Goal: Task Accomplishment & Management: Manage account settings

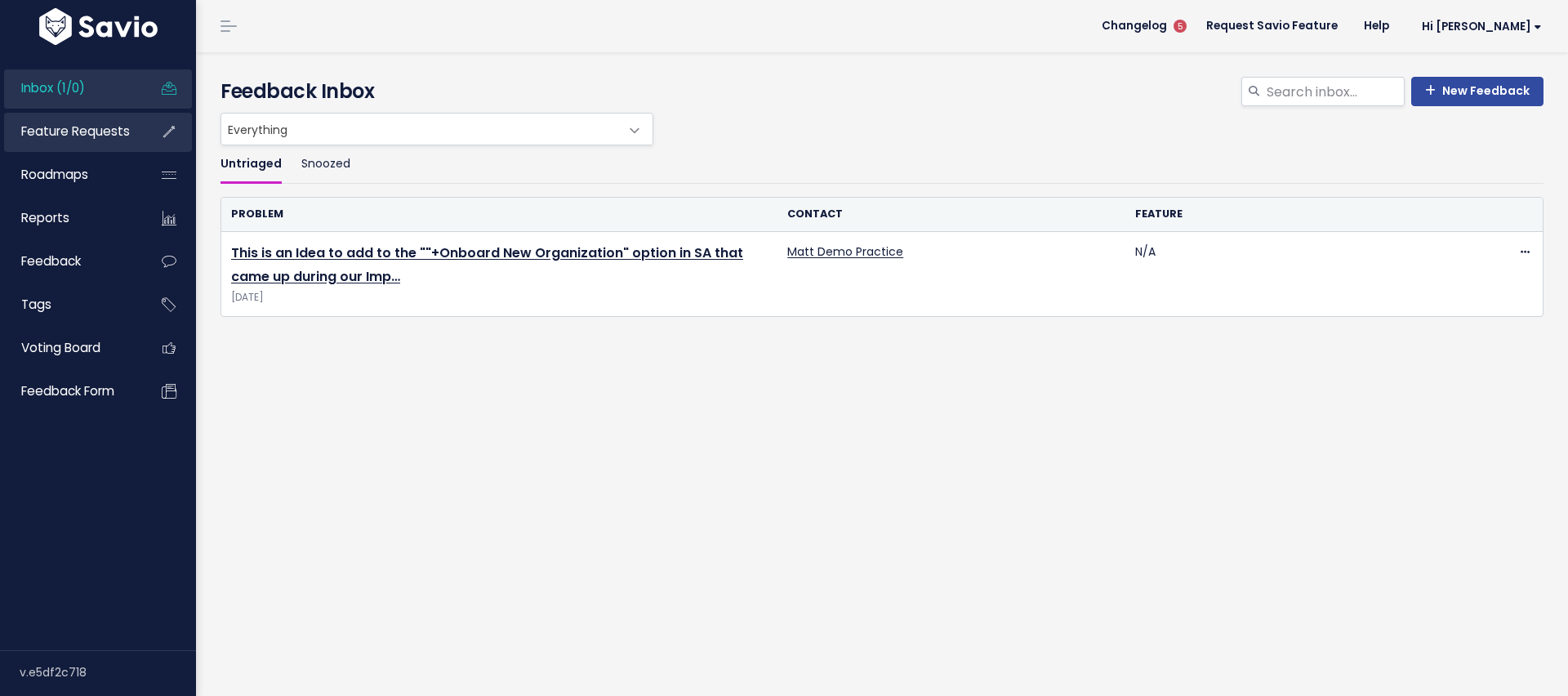
click at [96, 130] on span "Feature Requests" at bounding box center [76, 131] width 109 height 17
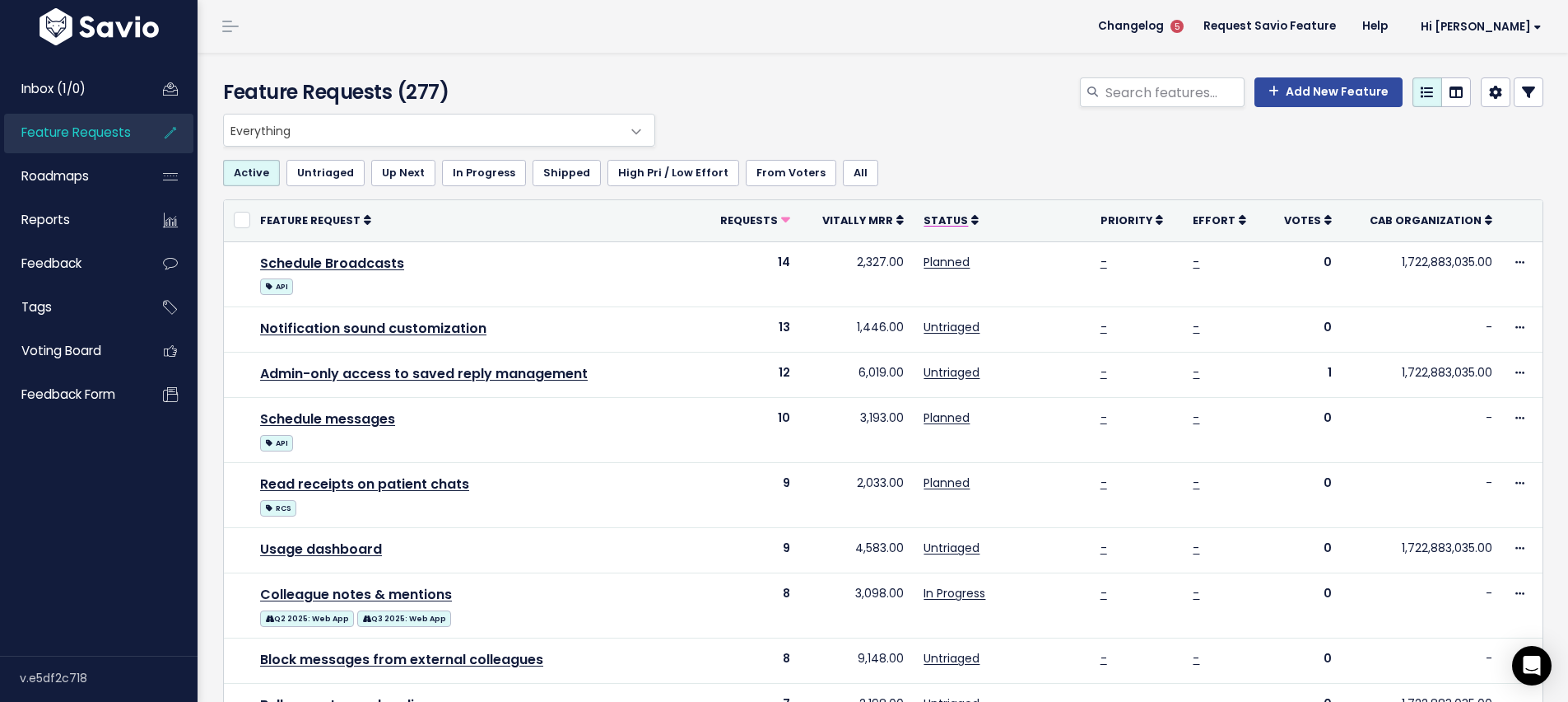
click at [933, 216] on span "Status" at bounding box center [946, 220] width 45 height 14
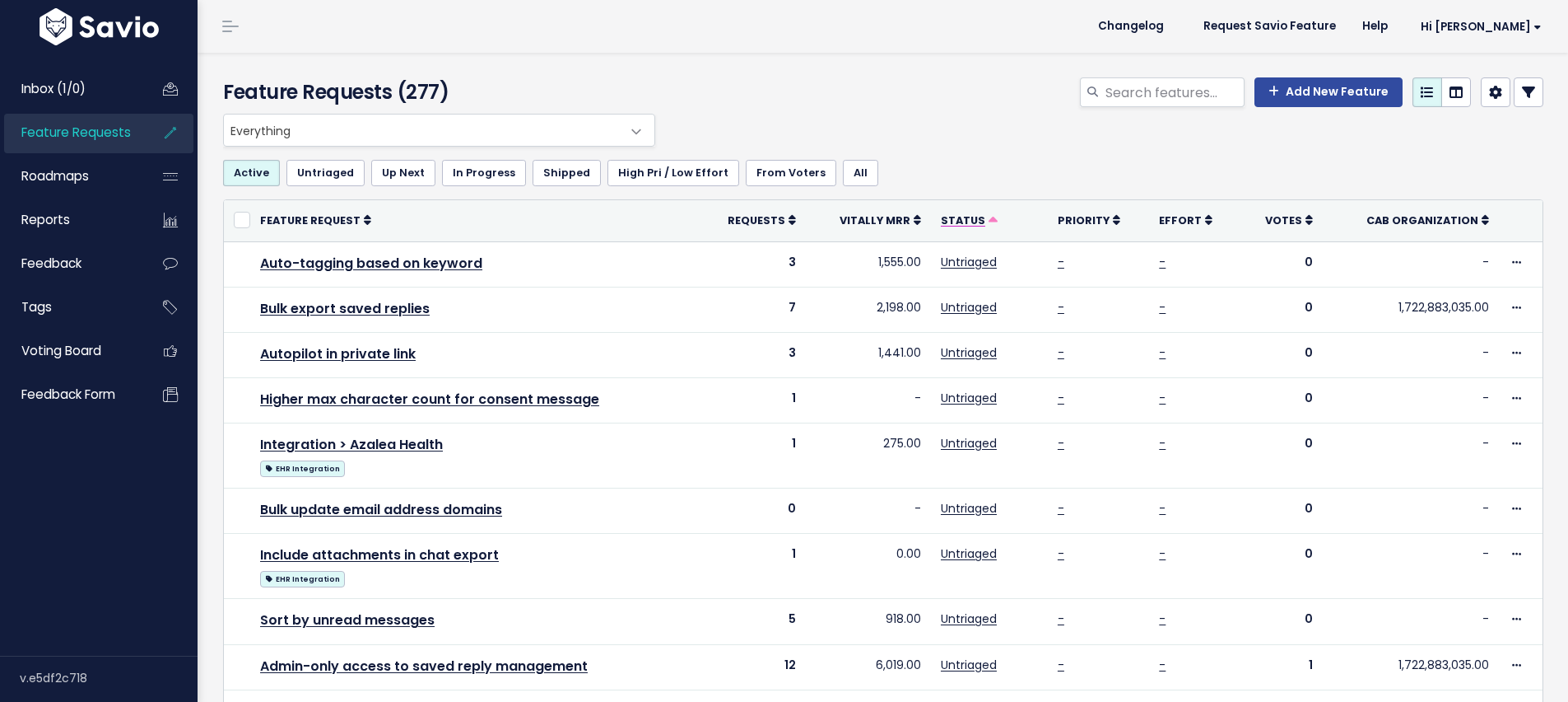
click at [967, 216] on span "Status" at bounding box center [963, 220] width 45 height 14
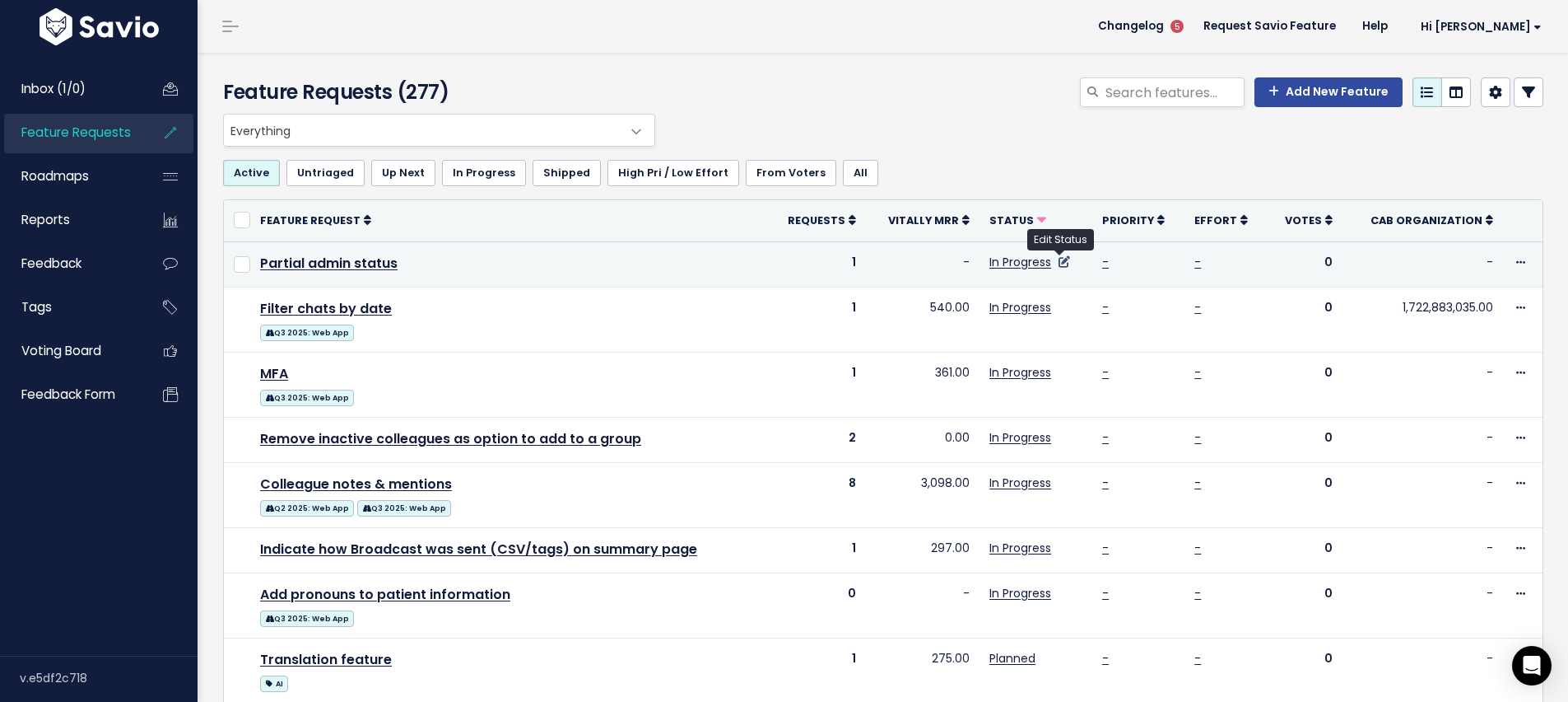
click at [1065, 263] on icon at bounding box center [1065, 262] width 12 height 12
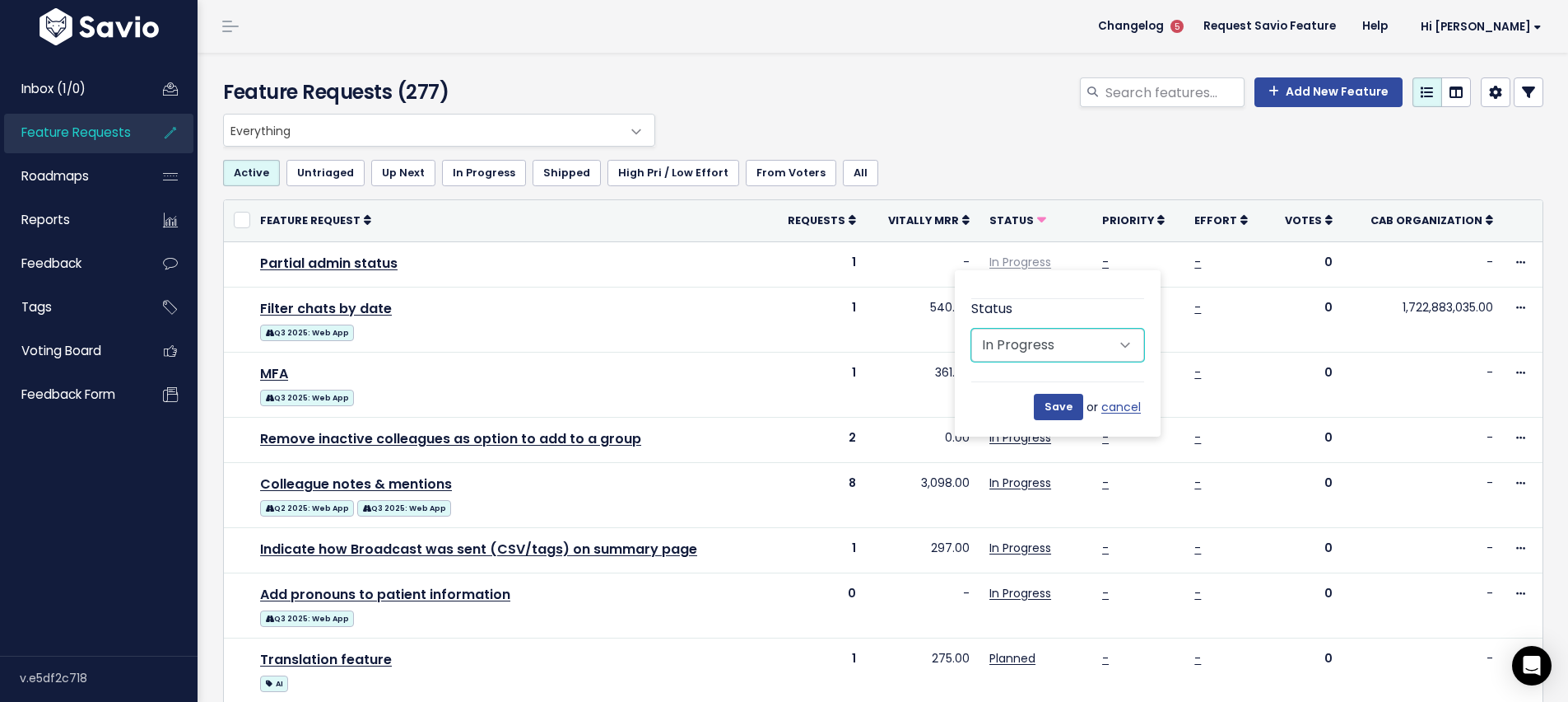
click at [1075, 346] on select "Untriaged Under Consideration Planned In Progress Shipped Closed Won't do" at bounding box center [1058, 346] width 173 height 33
select select "PLANNED"
click at [972, 329] on select "Untriaged Under Consideration Planned In Progress Shipped Closed Won't do" at bounding box center [1058, 346] width 173 height 33
click at [1069, 401] on input "Save" at bounding box center [1058, 407] width 49 height 27
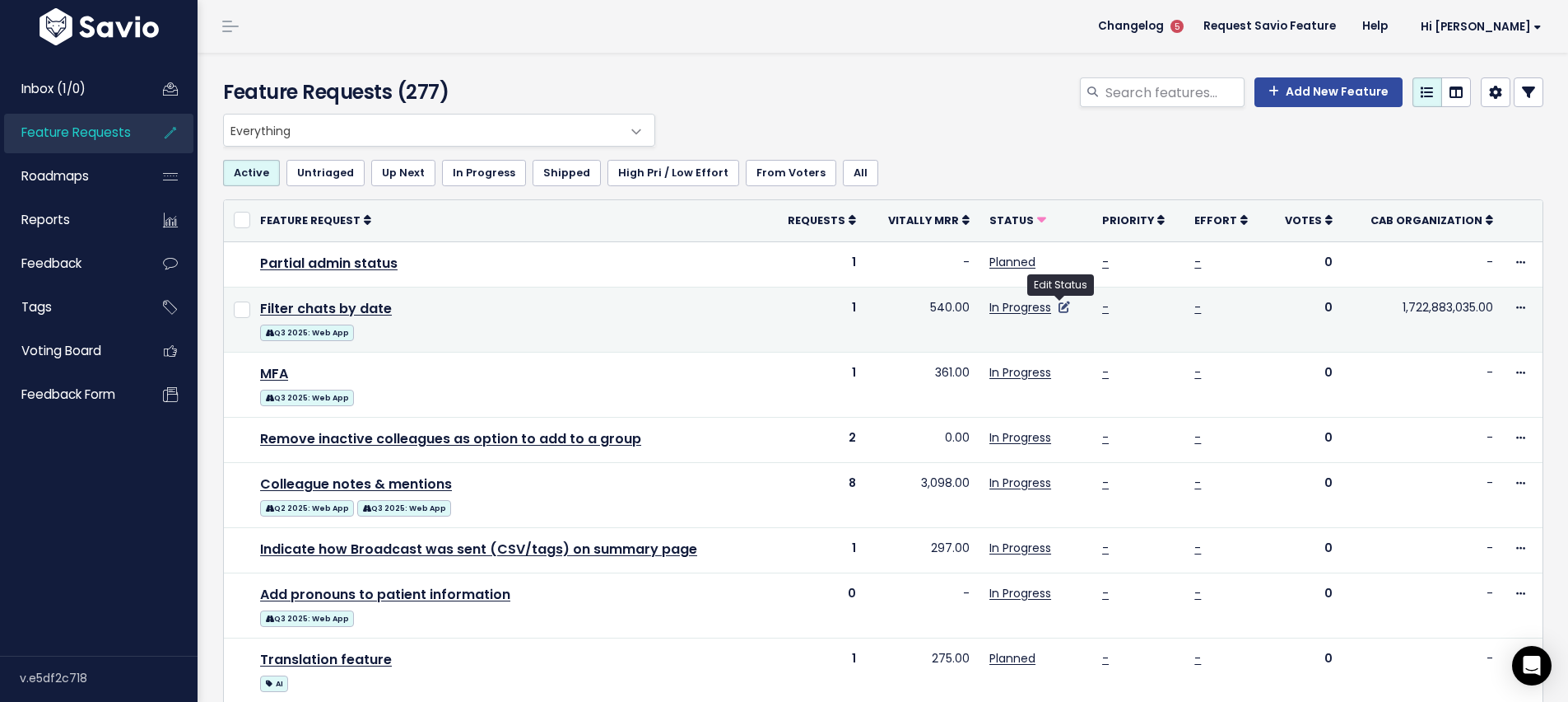
click at [1060, 311] on icon at bounding box center [1065, 307] width 12 height 12
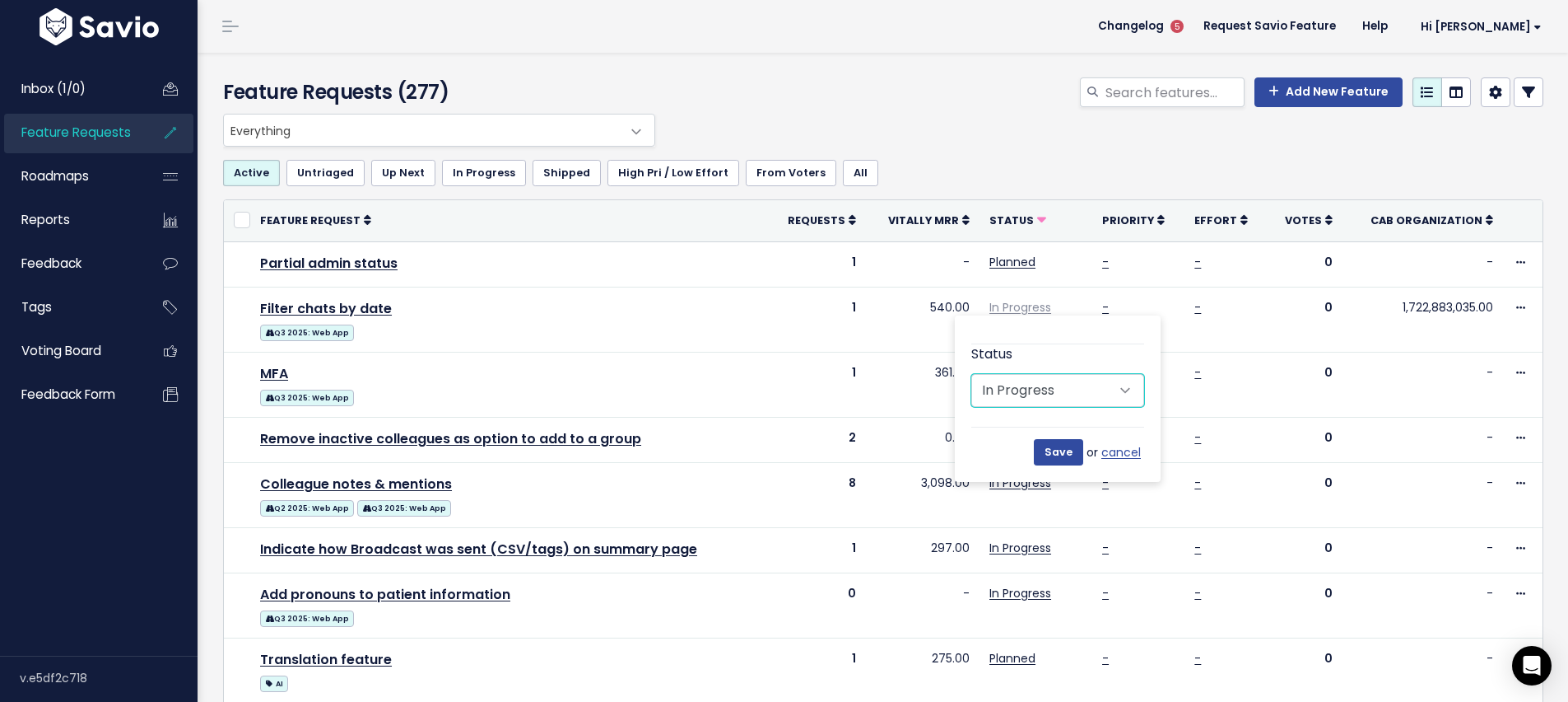
click at [1030, 376] on select "Untriaged Under Consideration Planned In Progress Shipped Closed Won't do" at bounding box center [1058, 390] width 173 height 33
select select "PLANNED"
click at [972, 374] on select "Untriaged Under Consideration Planned In Progress Shipped Closed Won't do" at bounding box center [1058, 390] width 173 height 33
click at [1056, 459] on input "Save" at bounding box center [1058, 452] width 49 height 27
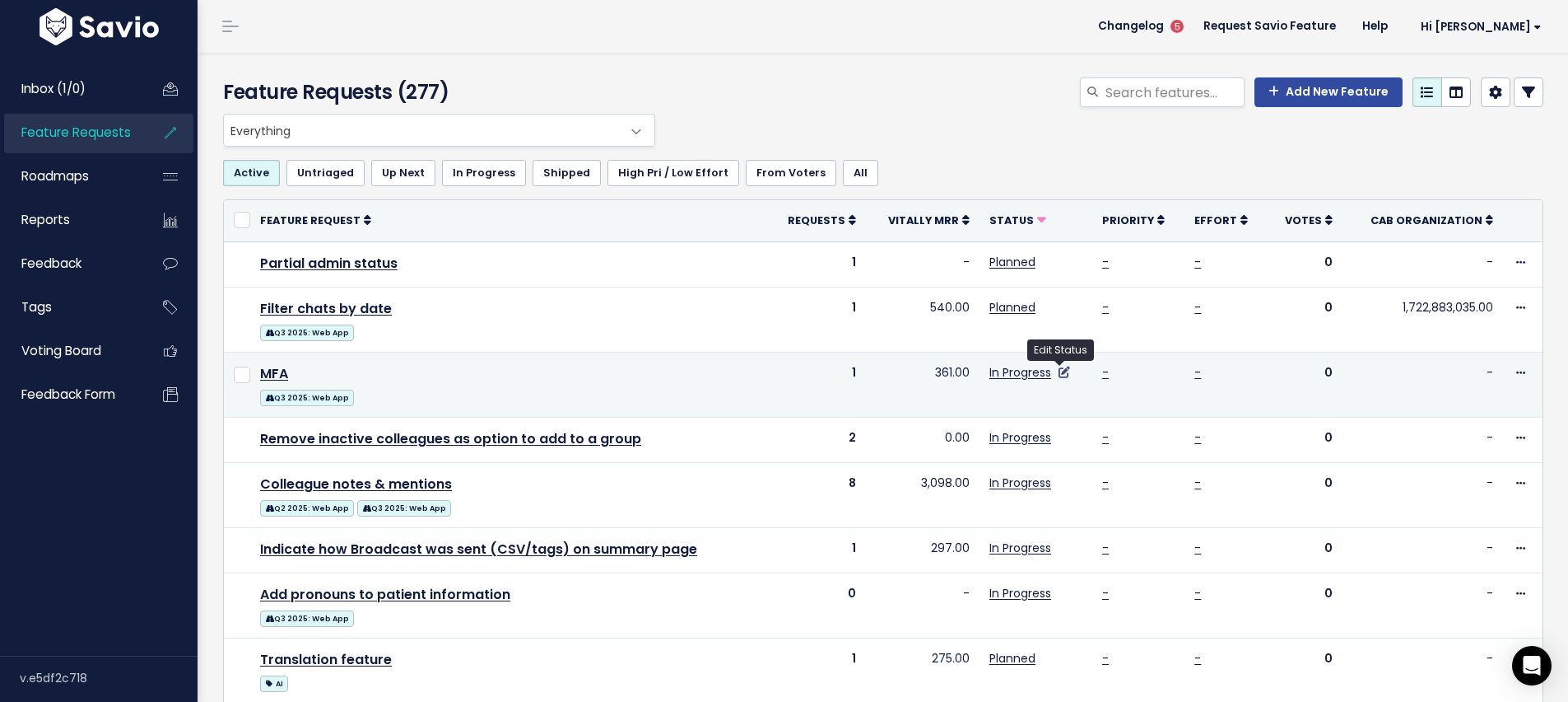
click at [1063, 373] on icon at bounding box center [1065, 372] width 12 height 12
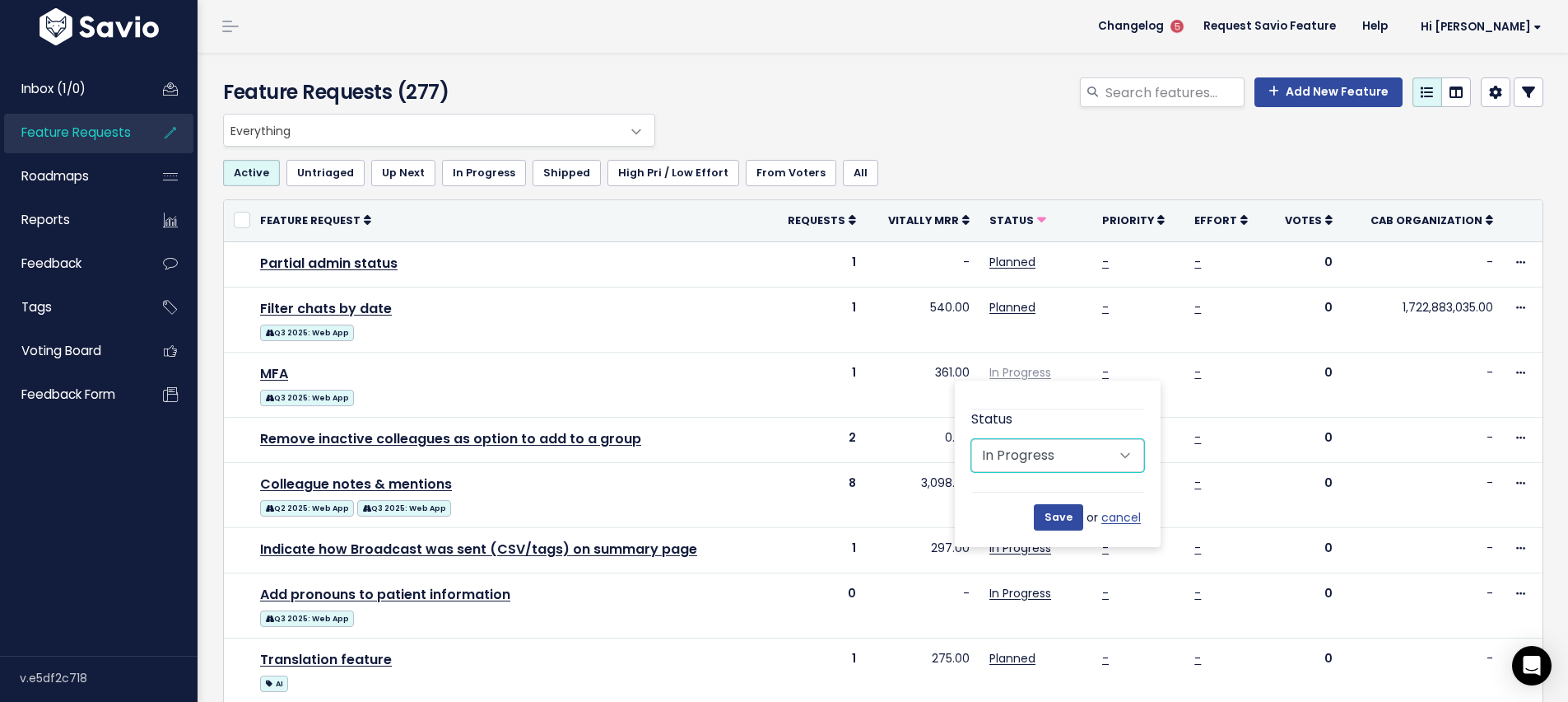
click at [1054, 461] on select "Untriaged Under Consideration Planned In Progress Shipped Closed Won't do" at bounding box center [1058, 455] width 173 height 33
select select "PLANNED"
click at [972, 439] on select "Untriaged Under Consideration Planned In Progress Shipped Closed Won't do" at bounding box center [1058, 455] width 173 height 33
click at [1062, 526] on input "Save" at bounding box center [1058, 518] width 49 height 27
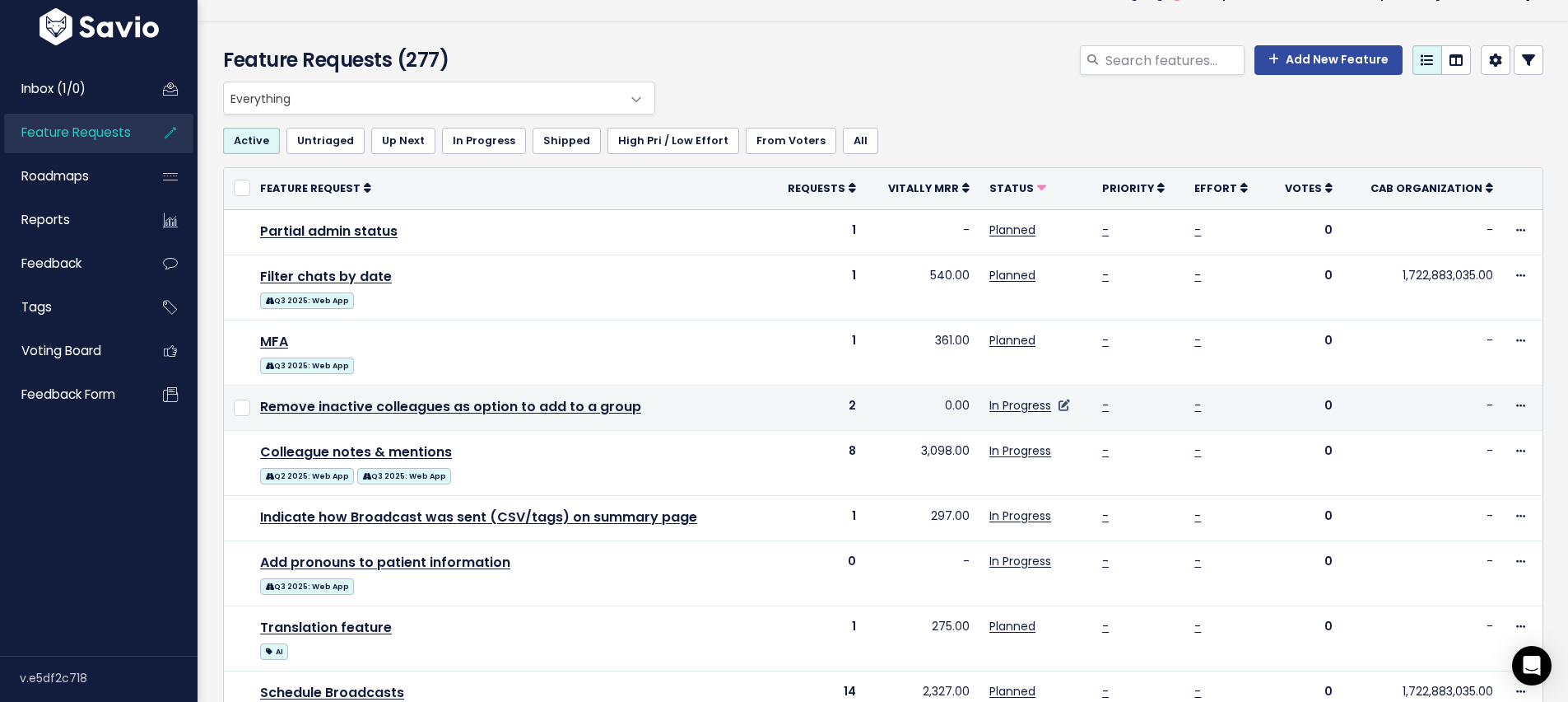
scroll to position [33, 0]
click at [1061, 405] on icon at bounding box center [1065, 405] width 12 height 12
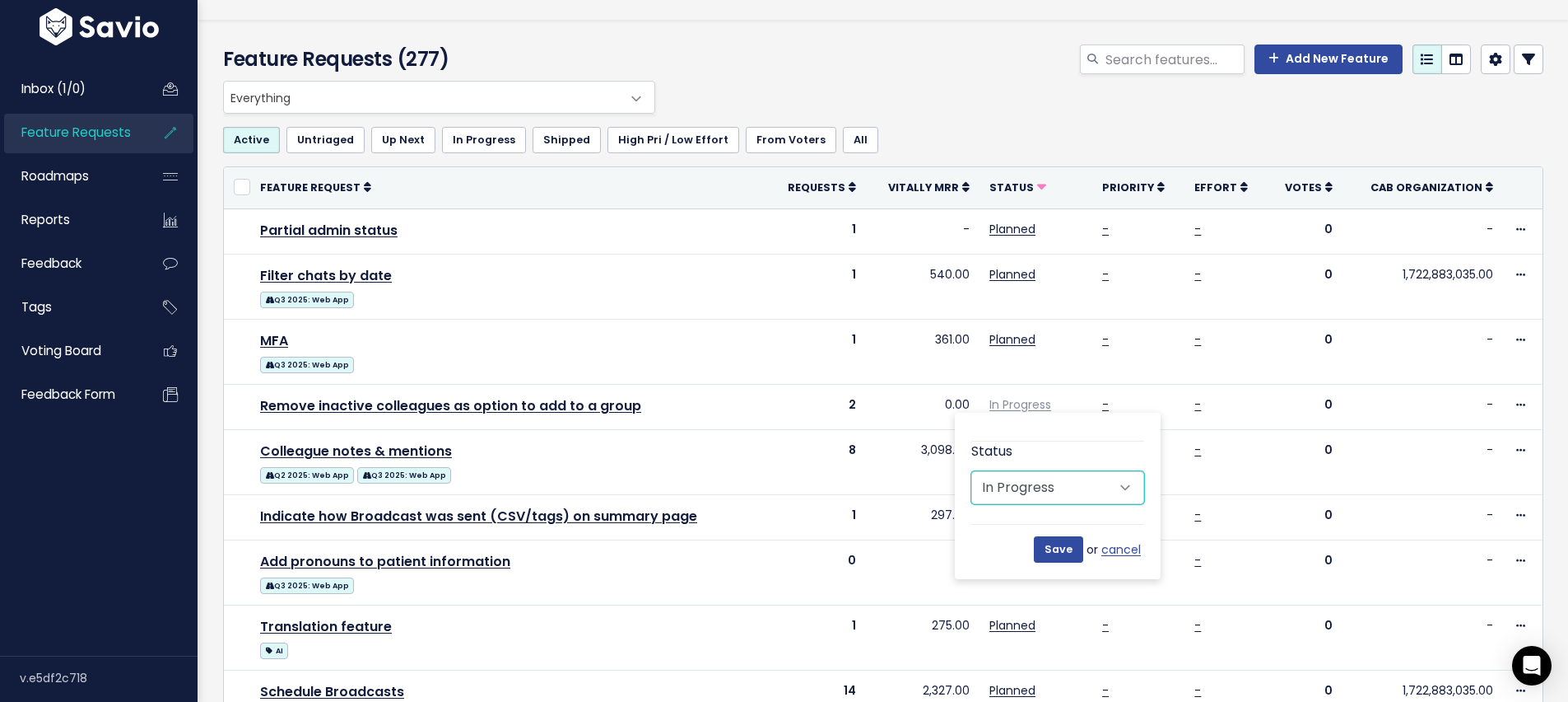
click at [1041, 495] on select "Untriaged Under Consideration Planned In Progress Shipped Closed Won't do" at bounding box center [1058, 488] width 173 height 33
select select "PLANNED"
click at [972, 471] on select "Untriaged Under Consideration Planned In Progress Shipped Closed Won't do" at bounding box center [1058, 488] width 173 height 33
click at [1049, 538] on input "Save" at bounding box center [1058, 549] width 49 height 27
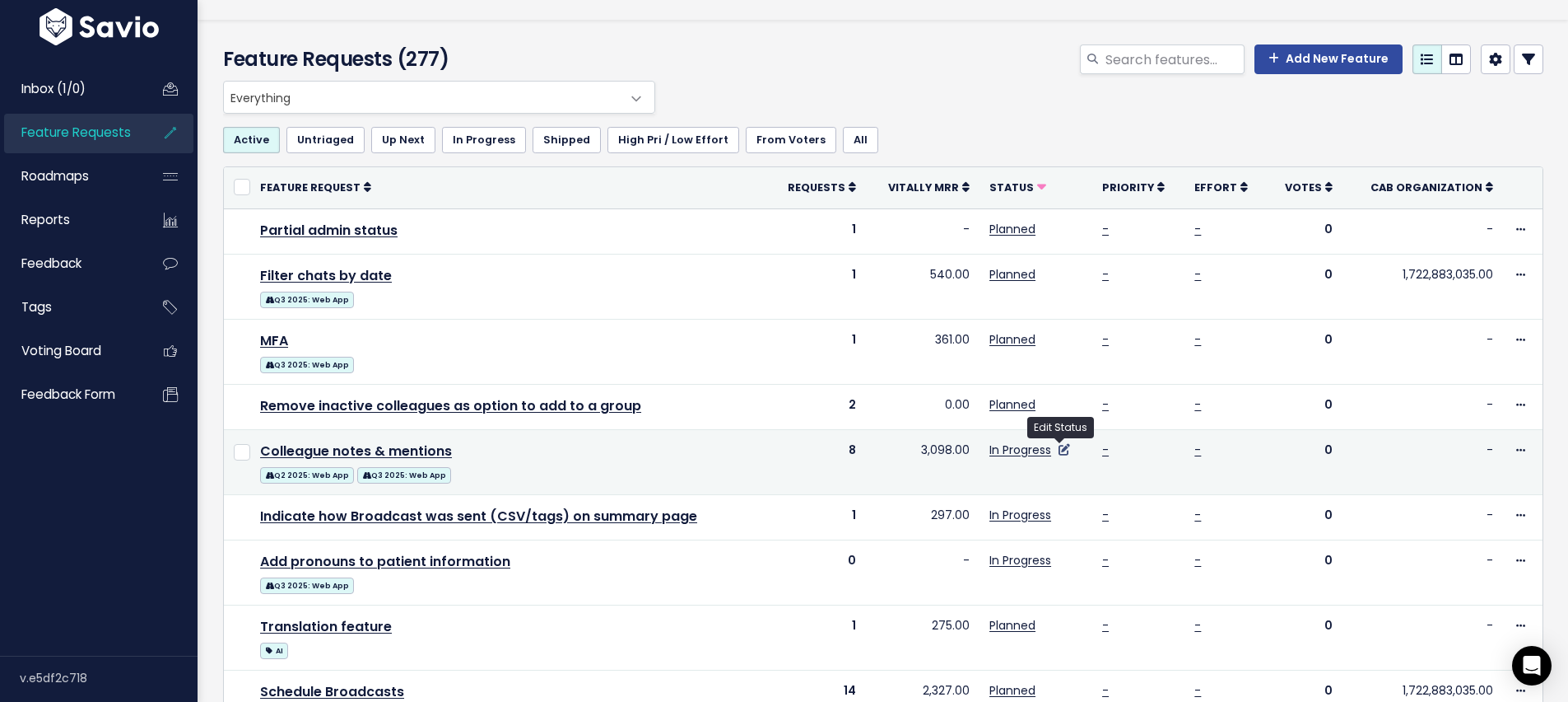
click at [1059, 454] on icon at bounding box center [1065, 449] width 12 height 12
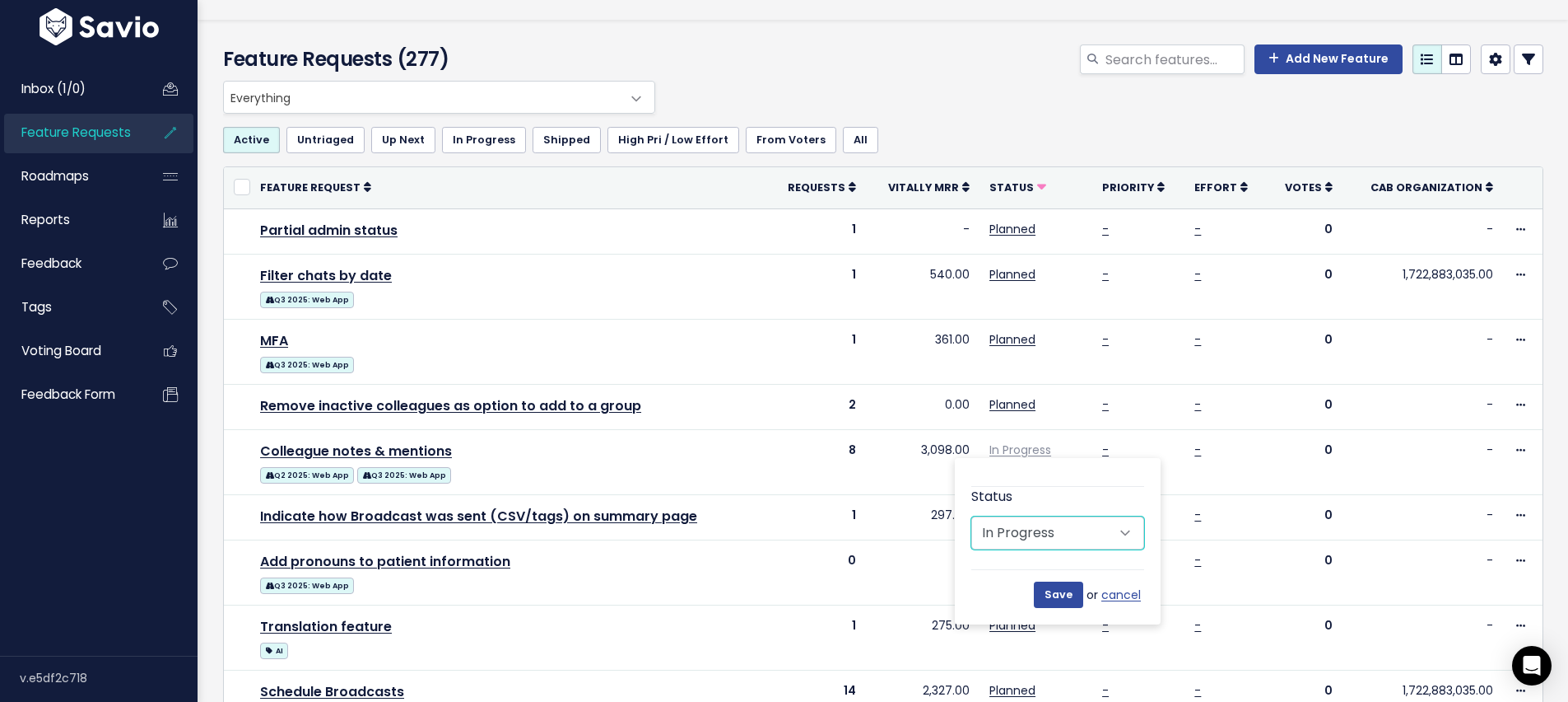
click at [1038, 537] on select "Untriaged Under Consideration Planned In Progress Shipped Closed Won't do" at bounding box center [1058, 533] width 173 height 33
select select "PLANNED"
click at [972, 517] on select "Untriaged Under Consideration Planned In Progress Shipped Closed Won't do" at bounding box center [1058, 533] width 173 height 33
click at [1060, 589] on input "Save" at bounding box center [1058, 595] width 49 height 27
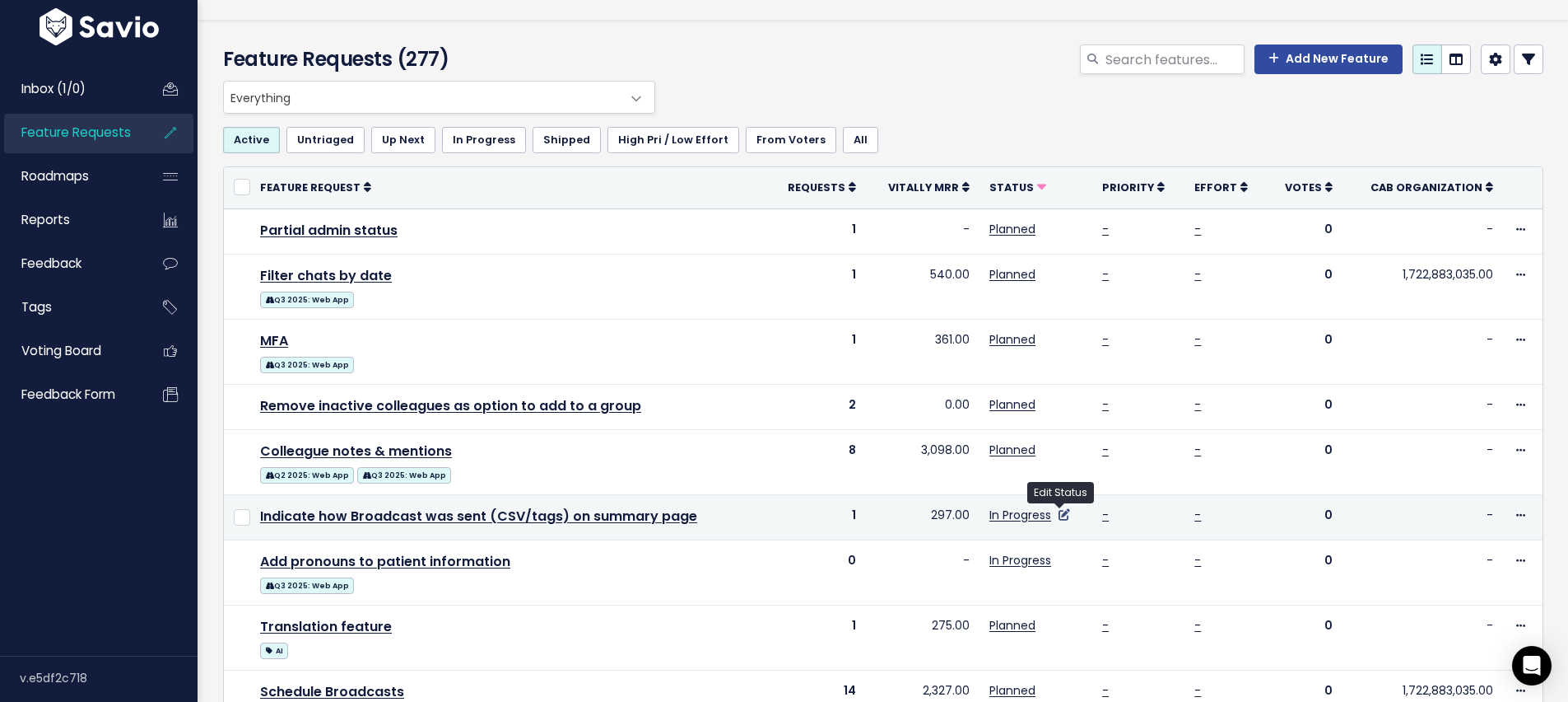
click at [1065, 518] on icon at bounding box center [1065, 515] width 12 height 12
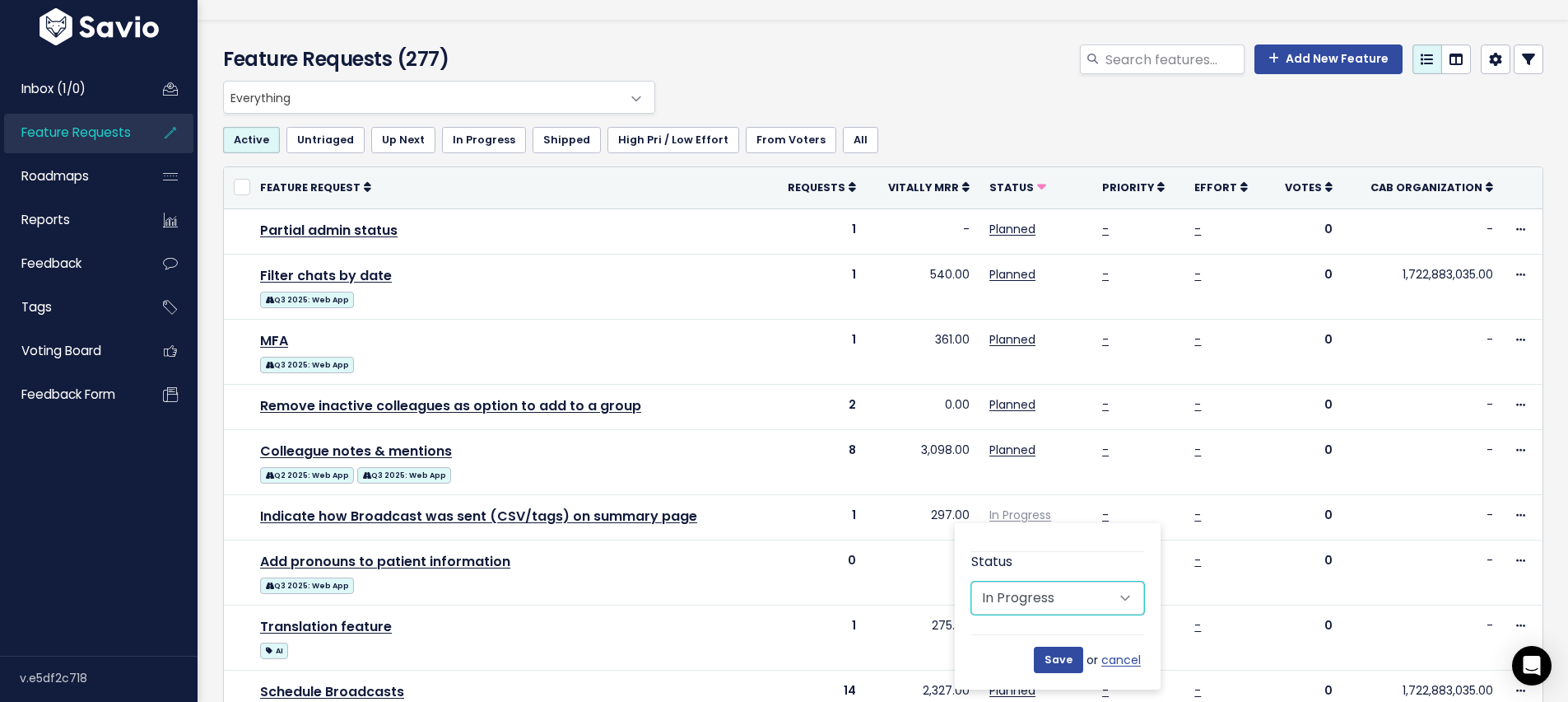
click at [1031, 589] on select "Untriaged Under Consideration Planned In Progress Shipped Closed Won't do" at bounding box center [1058, 598] width 173 height 33
select select "PLANNED"
click at [972, 582] on select "Untriaged Under Consideration Planned In Progress Shipped Closed Won't do" at bounding box center [1058, 598] width 173 height 33
click at [1061, 660] on input "Save" at bounding box center [1058, 660] width 49 height 27
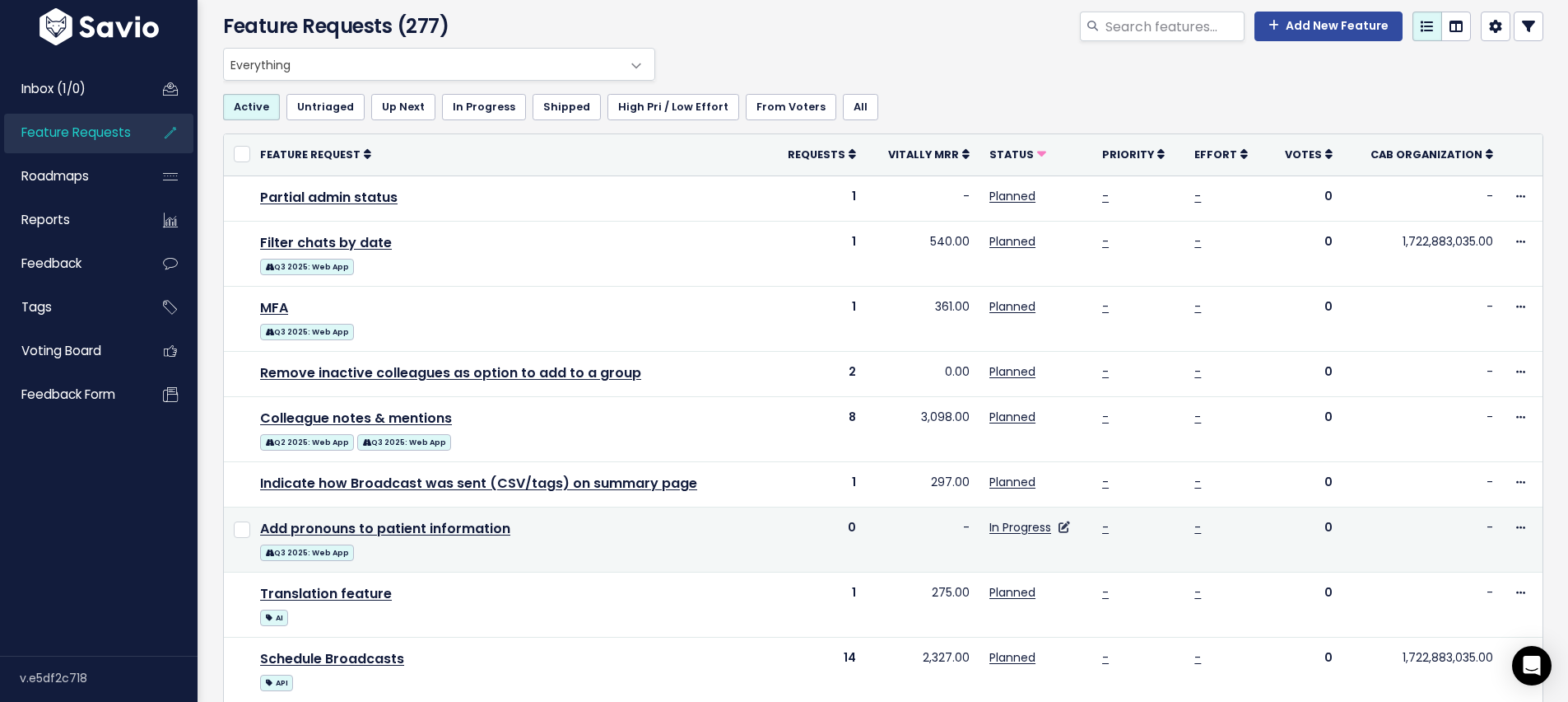
scroll to position [68, 0]
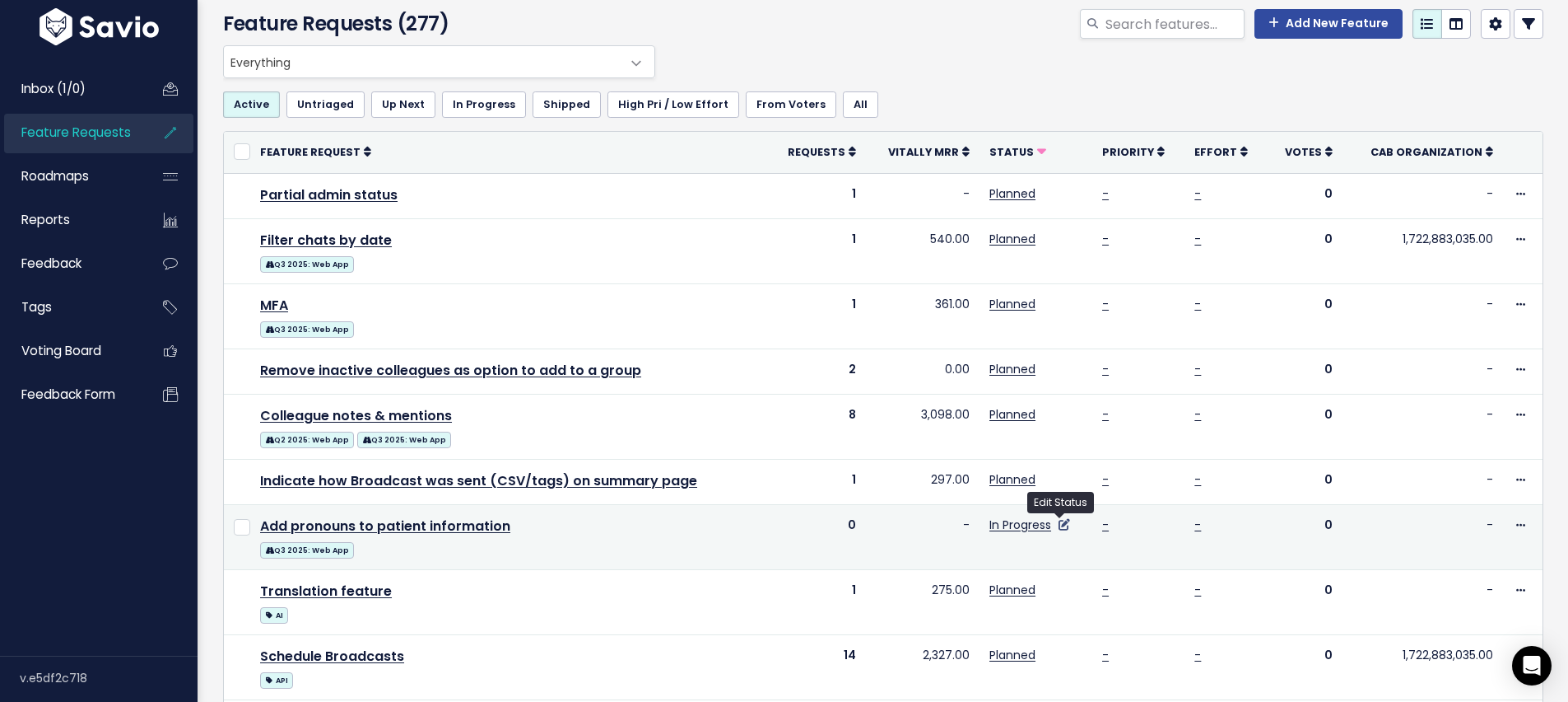
click at [1059, 523] on icon at bounding box center [1065, 525] width 12 height 12
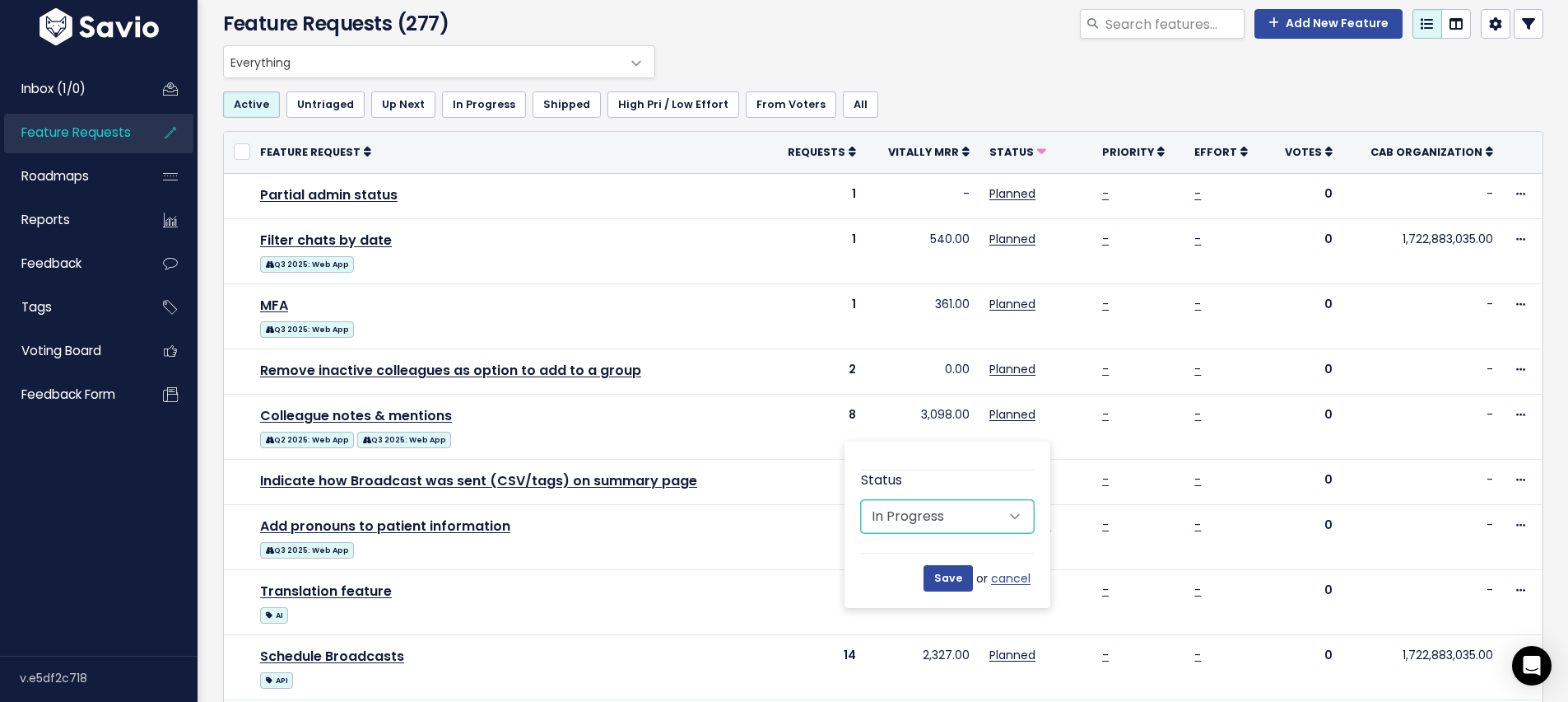
click at [970, 519] on select "Untriaged Under Consideration Planned In Progress Shipped Closed Won't do" at bounding box center [948, 517] width 173 height 33
select select "PLANNED"
click at [861, 500] on select "Untriaged Under Consideration Planned In Progress Shipped Closed Won't do" at bounding box center [948, 517] width 173 height 33
click at [957, 580] on input "Save" at bounding box center [948, 578] width 49 height 27
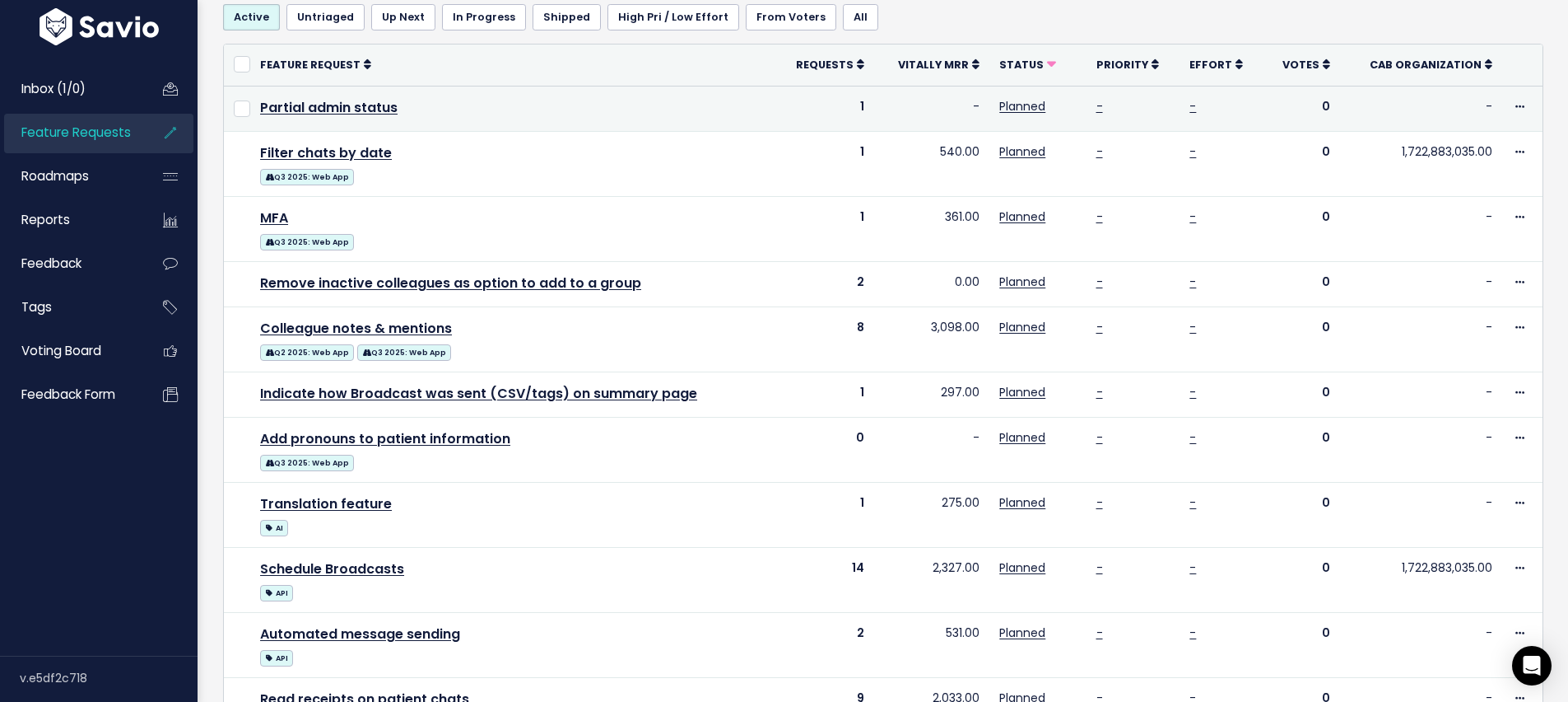
scroll to position [0, 0]
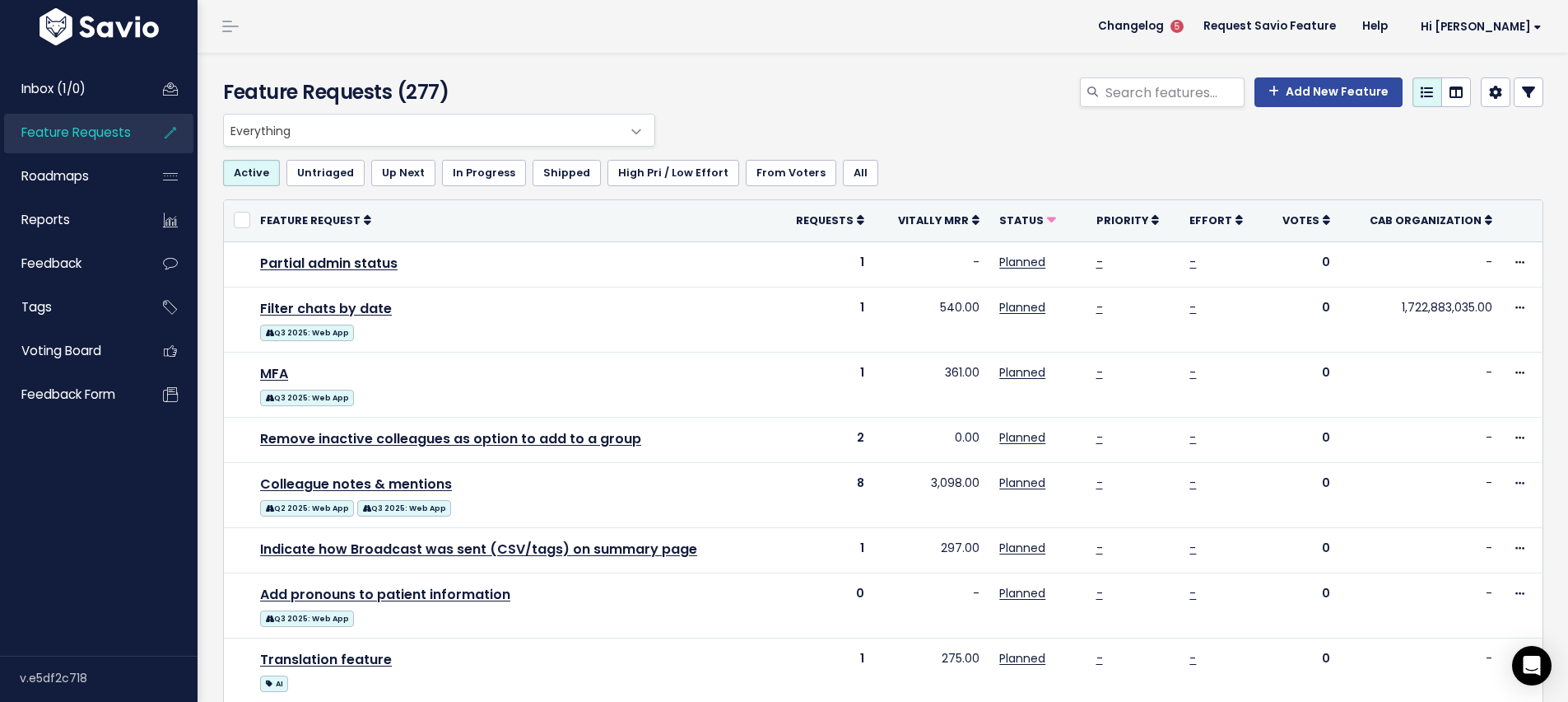
click at [1190, 33] on span "5" at bounding box center [1178, 27] width 27 height 27
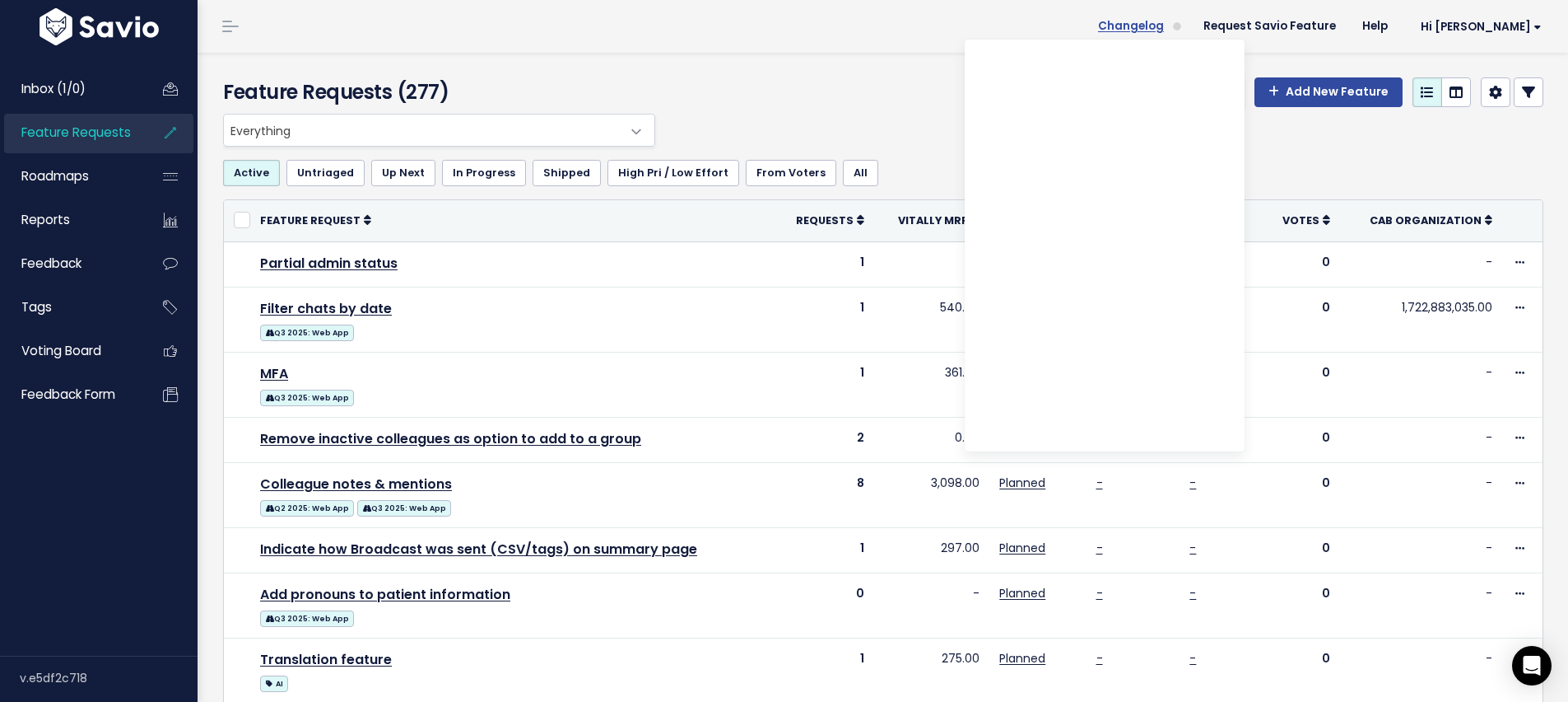
click at [1164, 25] on span "Changelog" at bounding box center [1130, 27] width 66 height 12
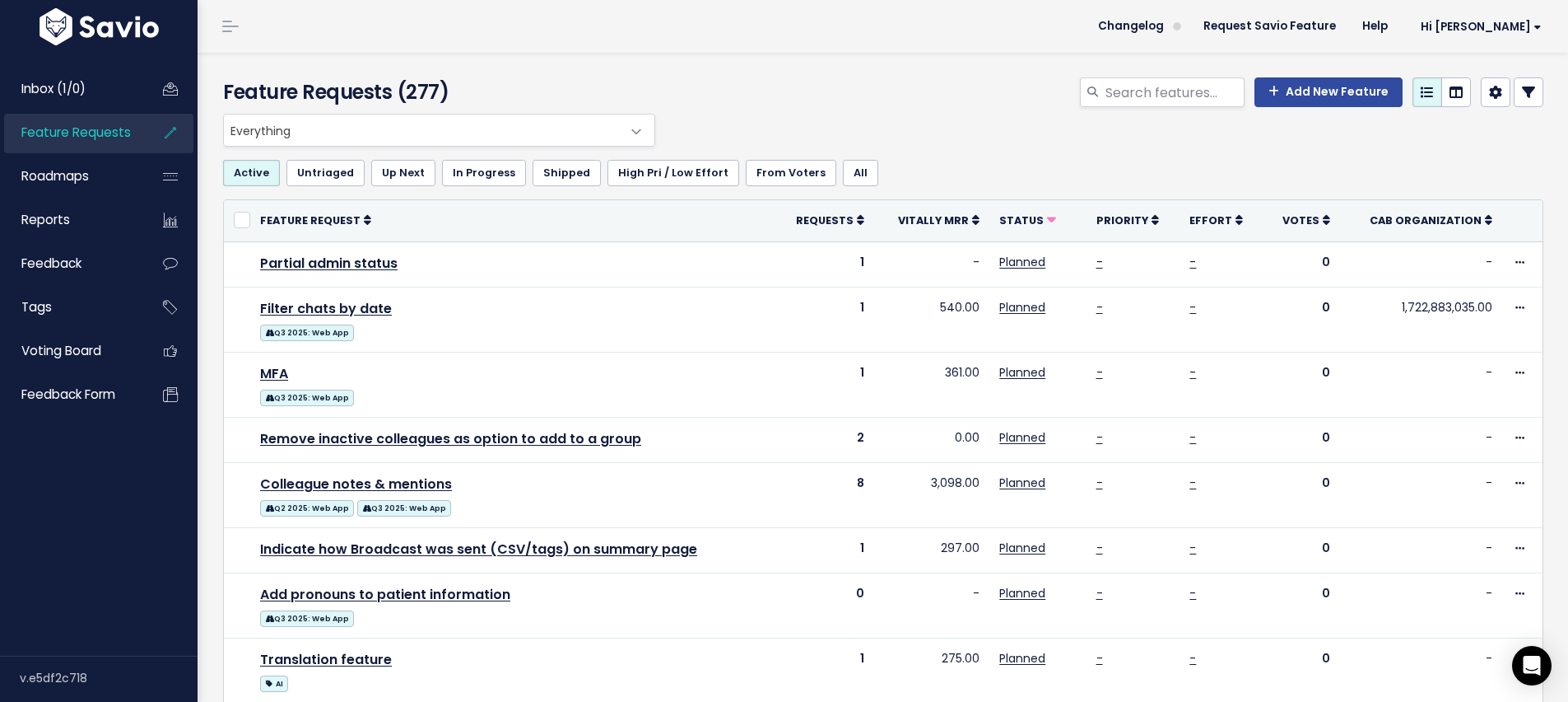
click at [1182, 24] on span at bounding box center [1178, 27] width 8 height 8
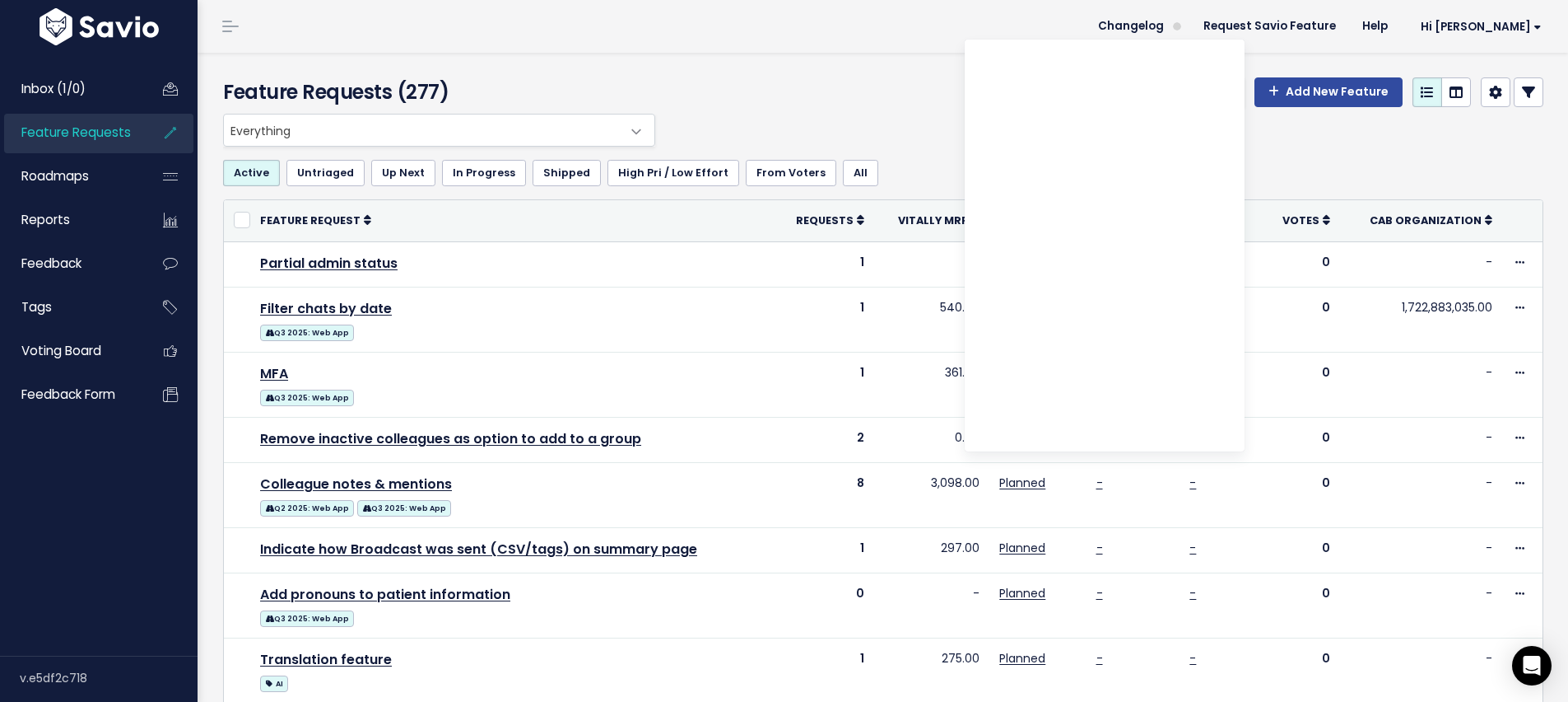
click at [1182, 24] on span at bounding box center [1178, 27] width 8 height 8
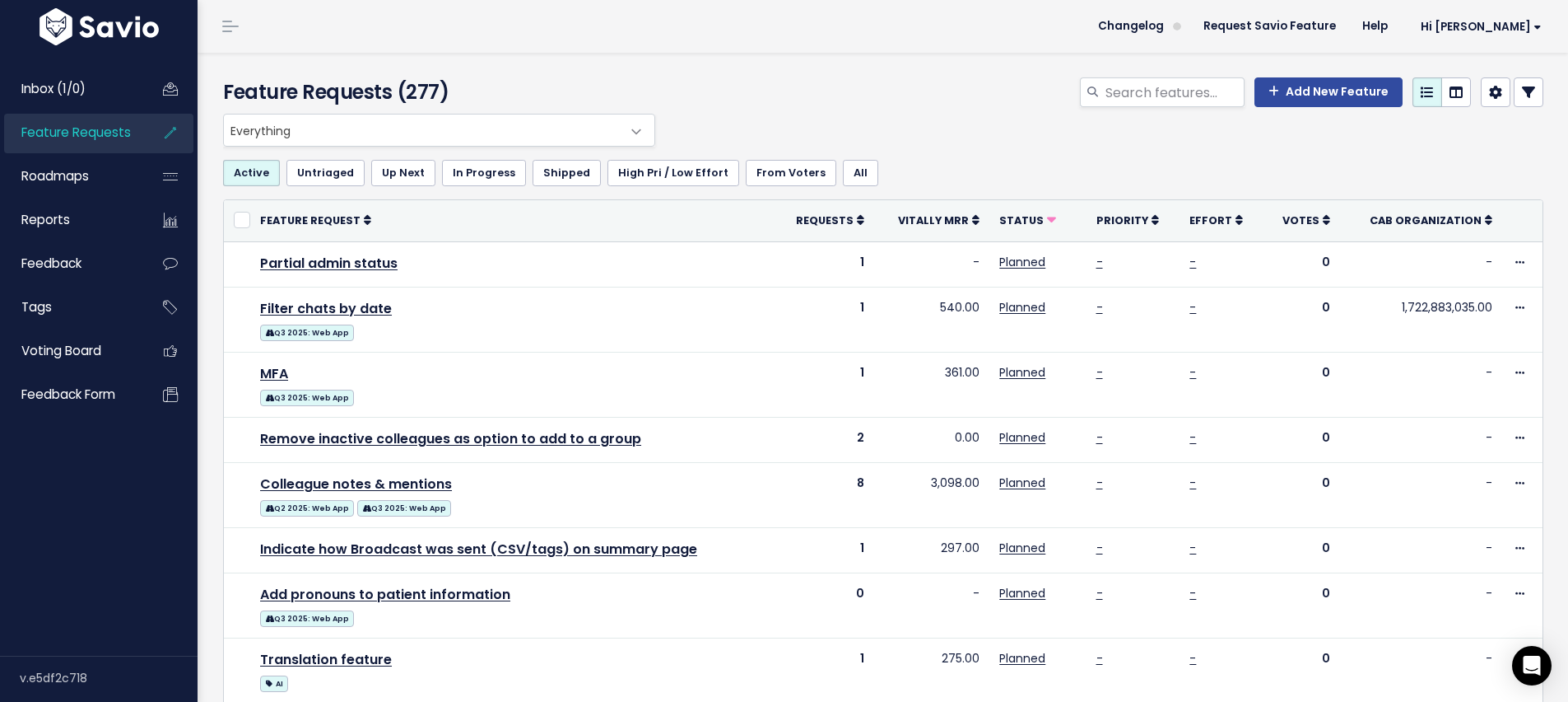
click at [1182, 24] on span at bounding box center [1178, 27] width 8 height 8
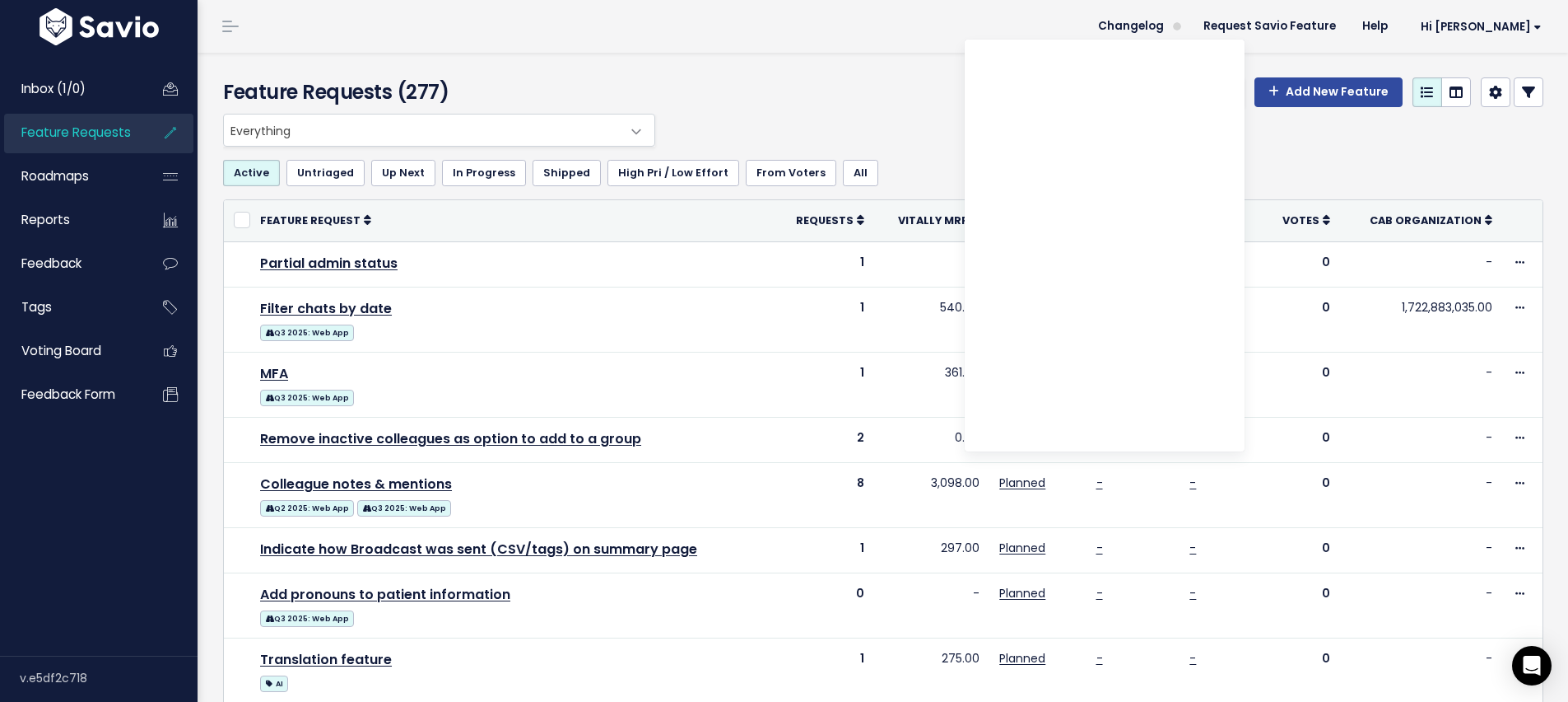
click at [1182, 24] on span at bounding box center [1178, 27] width 8 height 8
